Goal: Obtain resource: Obtain resource

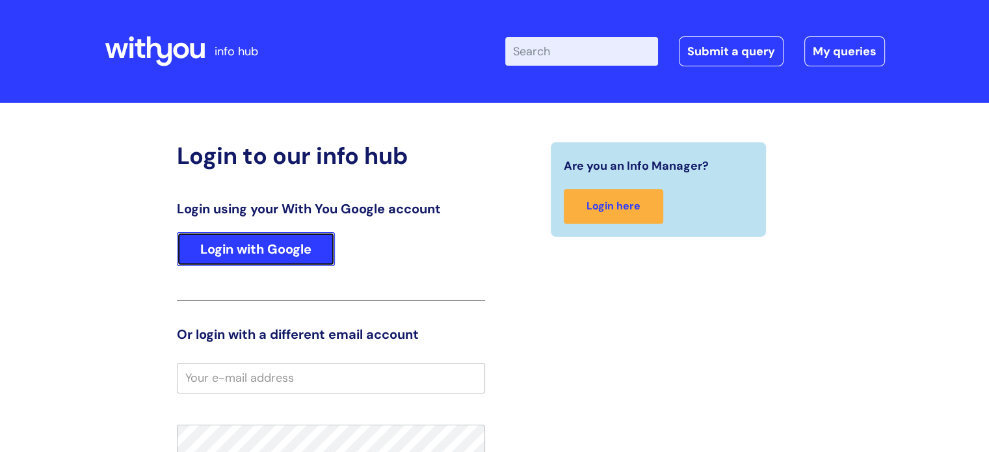
click at [234, 246] on link "Login with Google" at bounding box center [256, 249] width 158 height 34
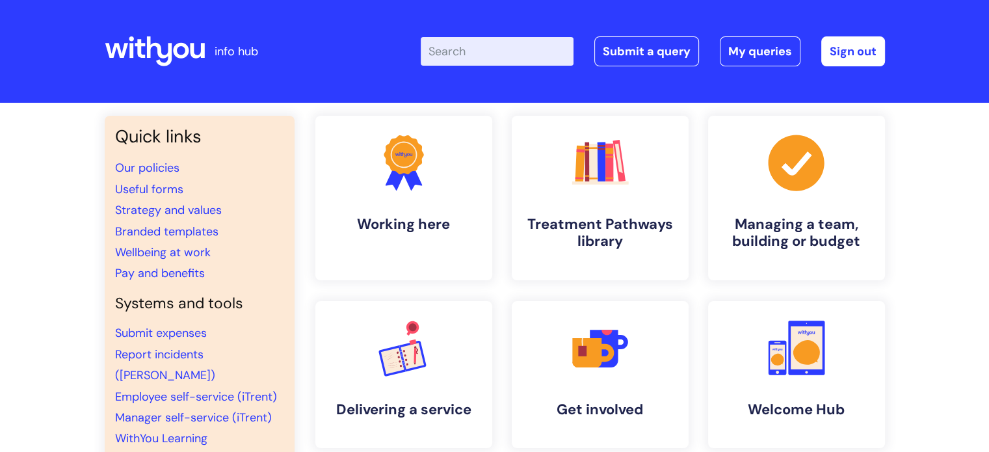
click at [471, 59] on input "Enter your search term here..." at bounding box center [497, 51] width 153 height 29
type input "keeping well at work"
click button "Search" at bounding box center [0, 0] width 0 height 0
click at [155, 191] on link "Useful forms" at bounding box center [149, 189] width 68 height 16
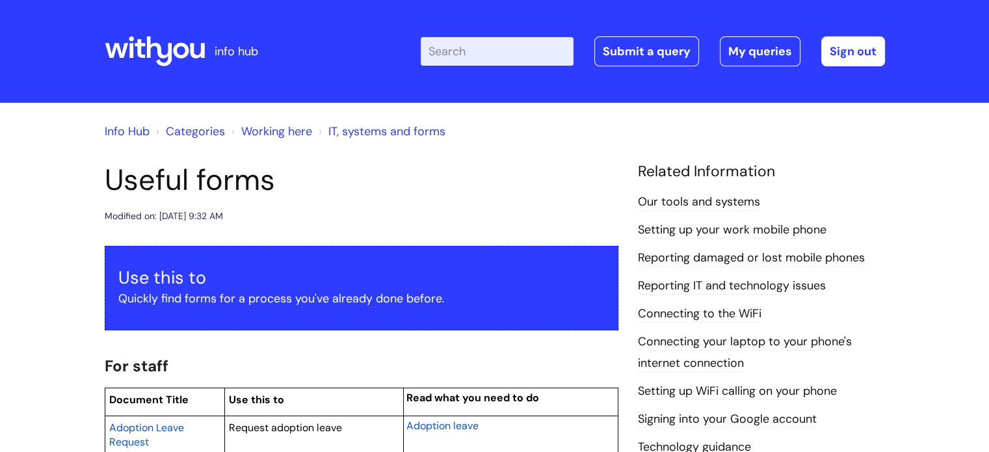
click at [369, 209] on div "Modified on: Mon, 9 Jun, 2025 at 9:32 AM" at bounding box center [362, 216] width 514 height 16
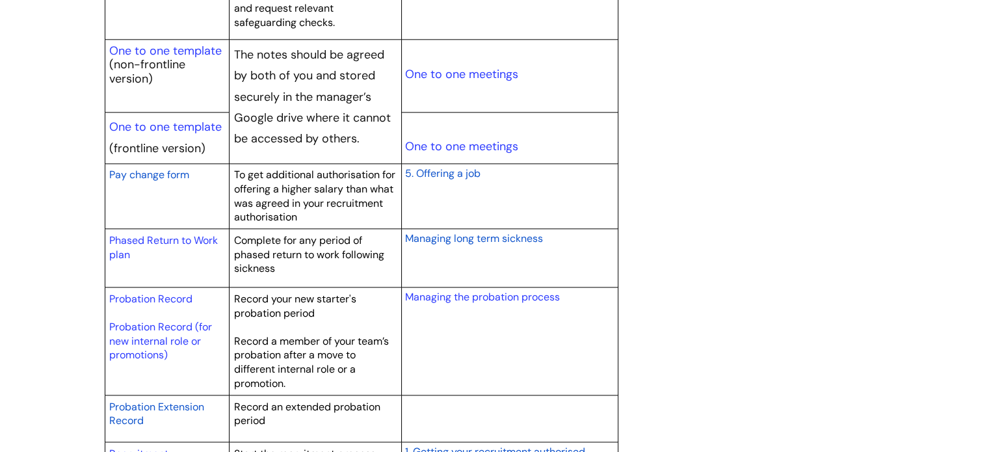
scroll to position [1621, 0]
click at [168, 125] on link "One to one template" at bounding box center [165, 127] width 113 height 16
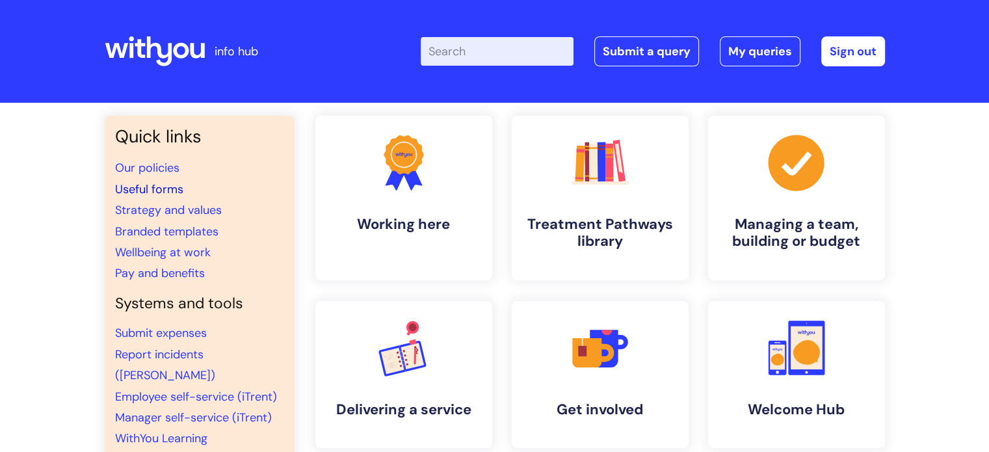
click at [165, 191] on link "Useful forms" at bounding box center [149, 189] width 68 height 16
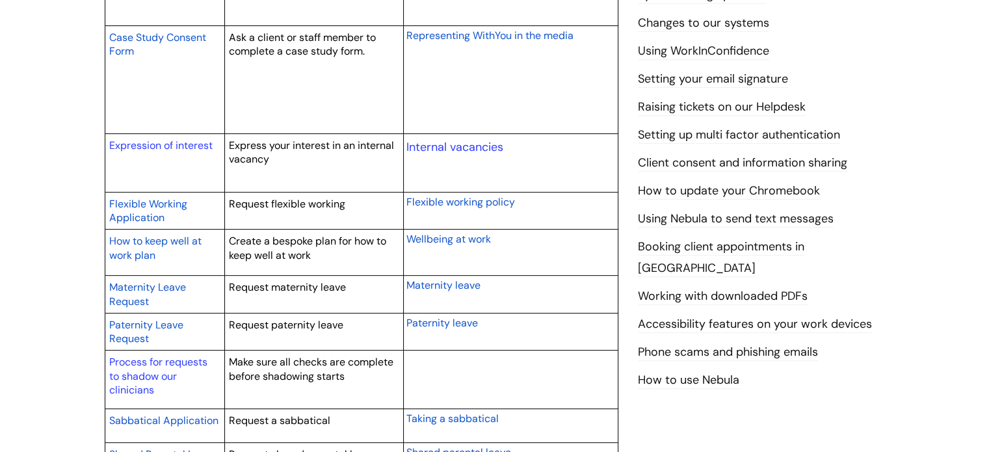
scroll to position [537, 0]
click at [168, 239] on span "How to keep well at work plan" at bounding box center [155, 247] width 92 height 28
